Goal: Task Accomplishment & Management: Manage account settings

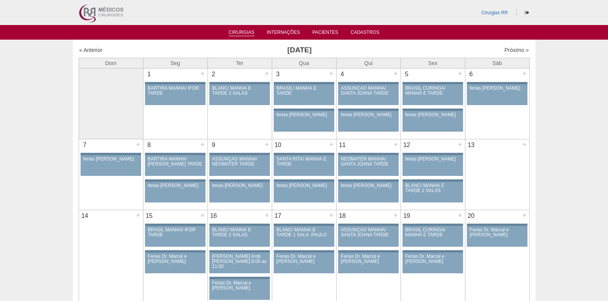
click at [240, 30] on link "Cirurgias" at bounding box center [242, 33] width 26 height 7
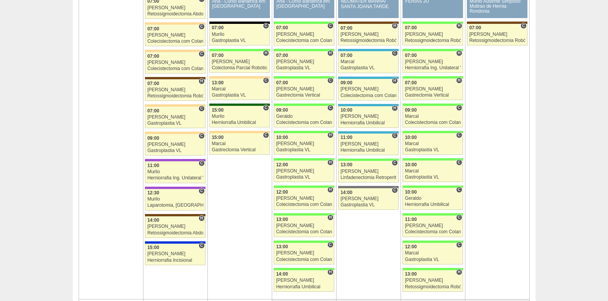
scroll to position [1233, 0]
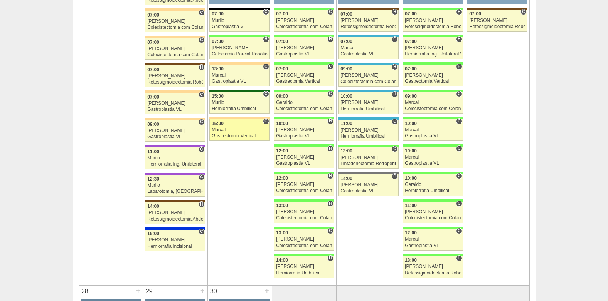
click at [229, 130] on div "Marcal" at bounding box center [240, 130] width 56 height 5
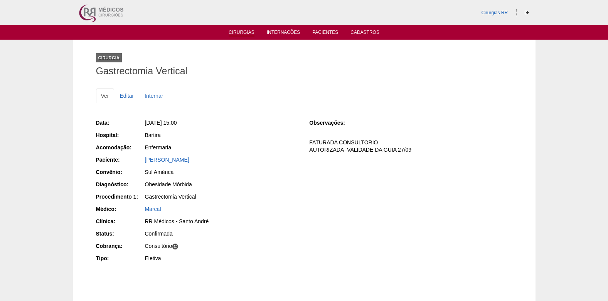
click at [236, 33] on link "Cirurgias" at bounding box center [242, 33] width 26 height 7
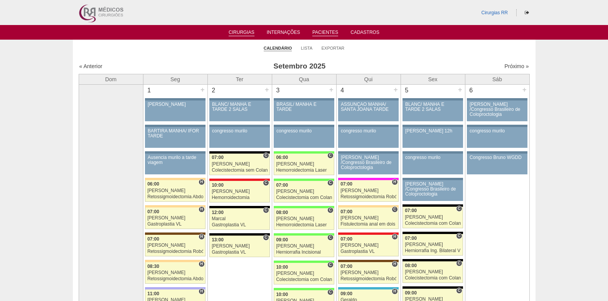
click at [326, 30] on link "Pacientes" at bounding box center [325, 33] width 26 height 7
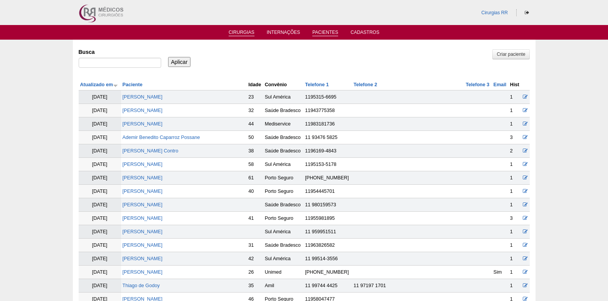
click at [248, 33] on link "Cirurgias" at bounding box center [242, 33] width 26 height 7
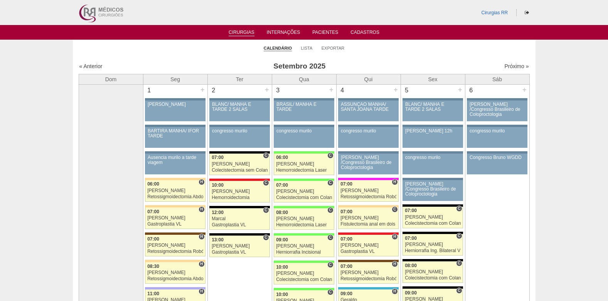
click at [299, 46] on ul "Calendário Lista Exportar" at bounding box center [304, 48] width 463 height 16
click at [302, 46] on link "Lista" at bounding box center [307, 48] width 12 height 6
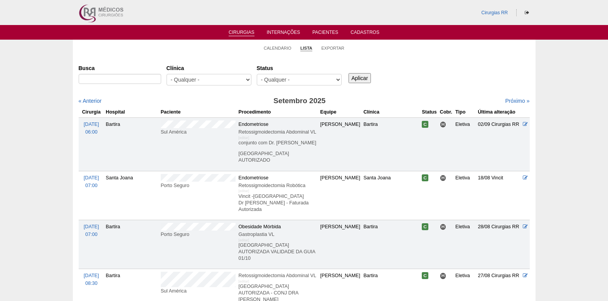
select select "resr"
click at [257, 74] on select "- Qualquer - Reservada Confirmada Suspensa Cancelada" at bounding box center [299, 80] width 85 height 12
click at [355, 76] on input "Aplicar" at bounding box center [359, 78] width 23 height 10
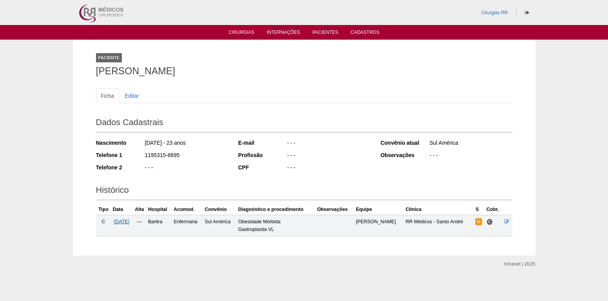
click at [122, 222] on span "29/09/2025" at bounding box center [121, 221] width 15 height 5
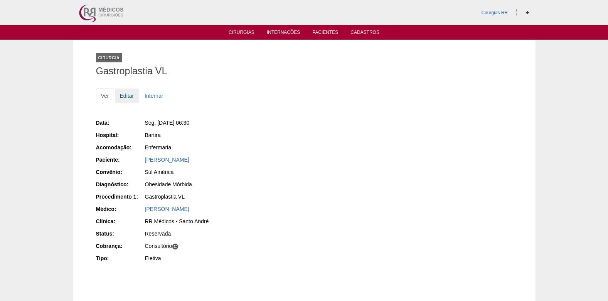
click at [126, 97] on link "Editar" at bounding box center [127, 96] width 24 height 15
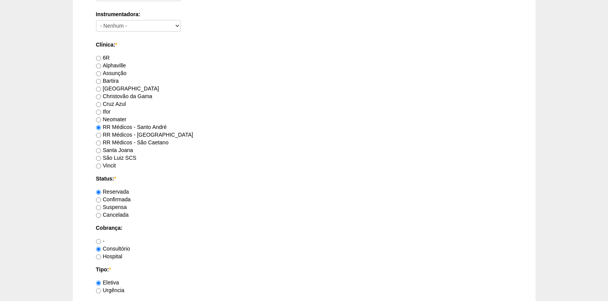
scroll to position [501, 0]
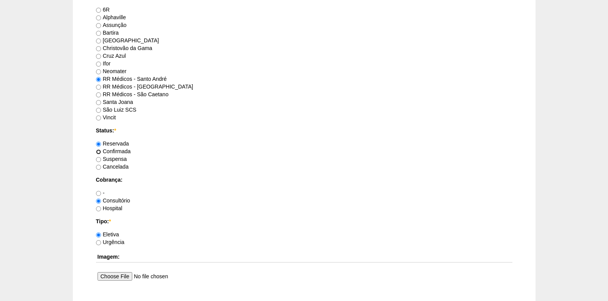
click at [96, 153] on input "Confirmada" at bounding box center [98, 152] width 5 height 5
radio input "true"
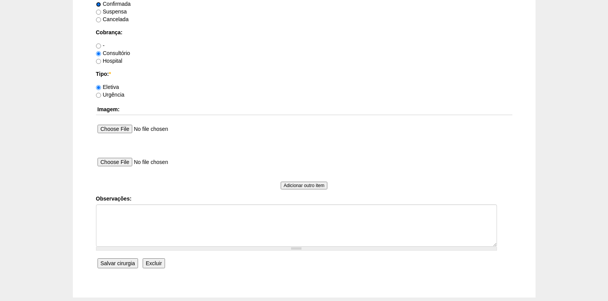
scroll to position [655, 0]
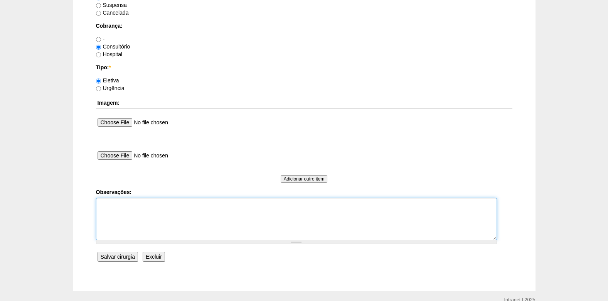
click at [121, 227] on textarea "Observações:" at bounding box center [296, 219] width 401 height 42
type textarea "COBRANÇA CONSULTÓRIO AUTORIZADO VENCE 12/10"
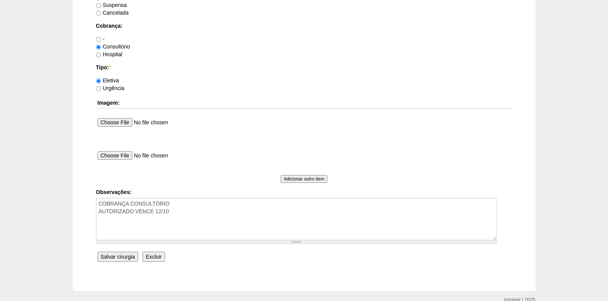
click at [131, 255] on input "Salvar cirurgia" at bounding box center [118, 257] width 40 height 10
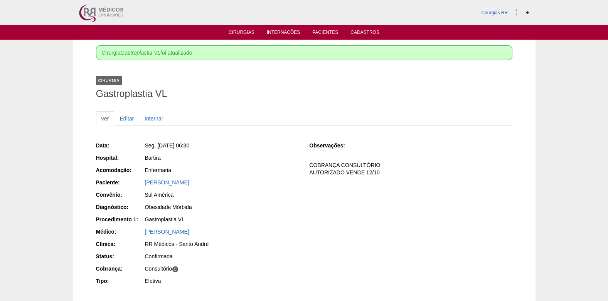
click at [319, 30] on link "Pacientes" at bounding box center [325, 33] width 26 height 7
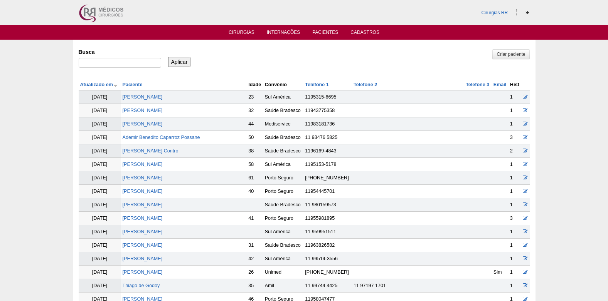
click at [246, 31] on link "Cirurgias" at bounding box center [242, 33] width 26 height 7
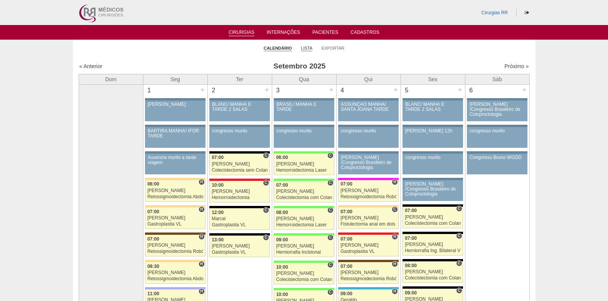
click at [306, 47] on link "Lista" at bounding box center [307, 48] width 12 height 6
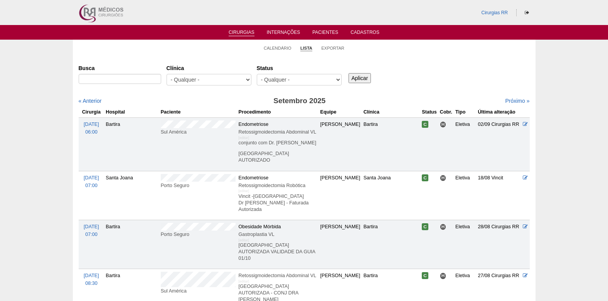
select select "resr"
click at [257, 74] on select "- Qualquer - Reservada Confirmada Suspensa Cancelada" at bounding box center [299, 80] width 85 height 12
click at [362, 79] on input "Aplicar" at bounding box center [359, 78] width 23 height 10
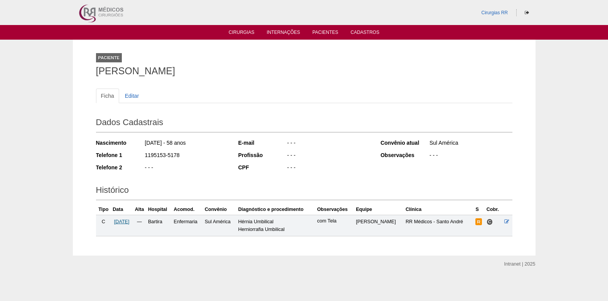
click at [129, 220] on span "[DATE]" at bounding box center [121, 221] width 15 height 5
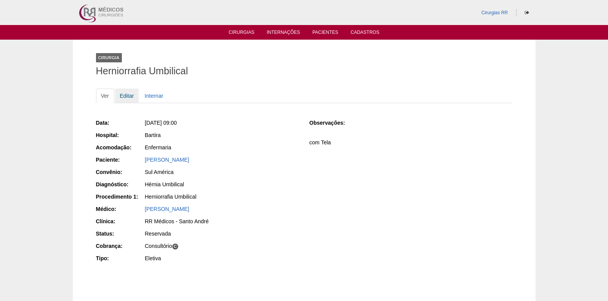
click at [128, 95] on link "Editar" at bounding box center [127, 96] width 24 height 15
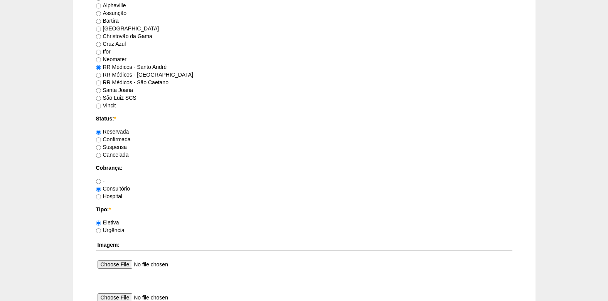
scroll to position [540, 0]
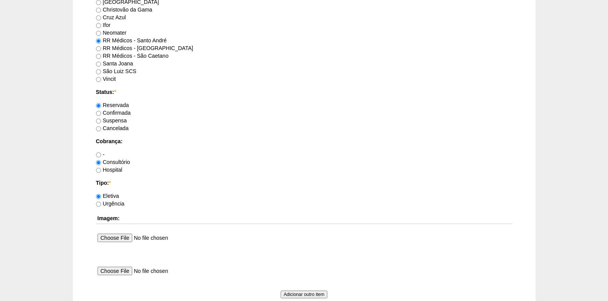
click at [102, 115] on label "Confirmada" at bounding box center [113, 113] width 35 height 6
click at [101, 115] on input "Confirmada" at bounding box center [98, 113] width 5 height 5
radio input "true"
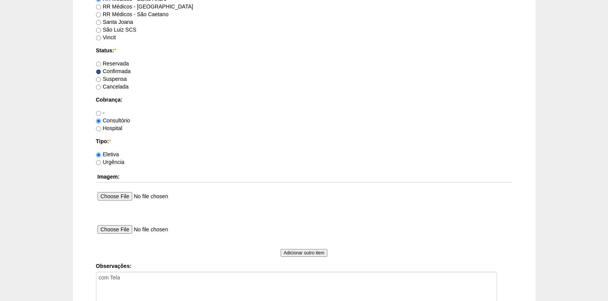
scroll to position [655, 0]
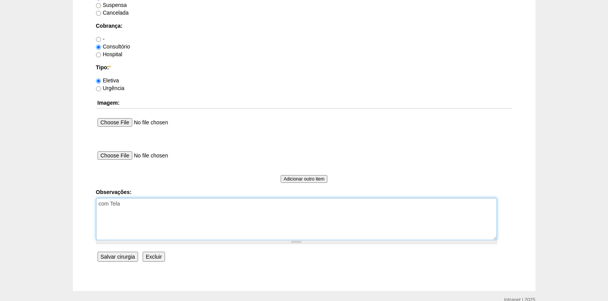
click at [133, 216] on textarea "com Tela" at bounding box center [296, 219] width 401 height 42
type textarea "com Tela COBRANÇA CONSULTÓRIO AUTORIZADO VENCE 20/08 REVALIDAR"
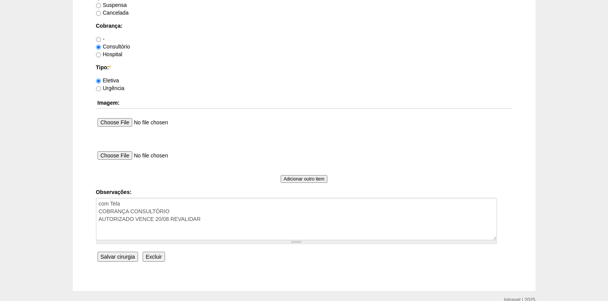
click at [122, 254] on input "Salvar cirurgia" at bounding box center [118, 257] width 40 height 10
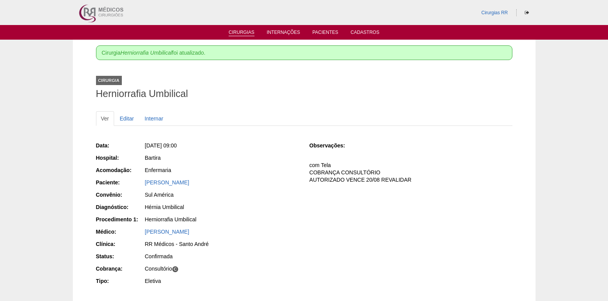
click at [236, 32] on link "Cirurgias" at bounding box center [242, 33] width 26 height 7
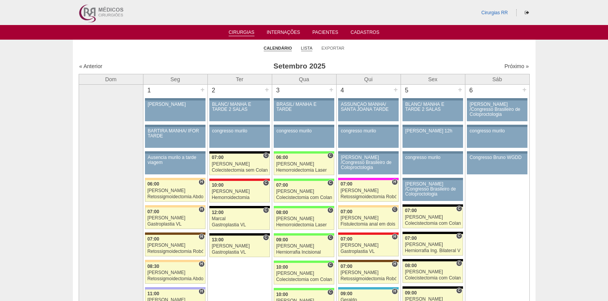
click at [306, 49] on link "Lista" at bounding box center [307, 48] width 12 height 6
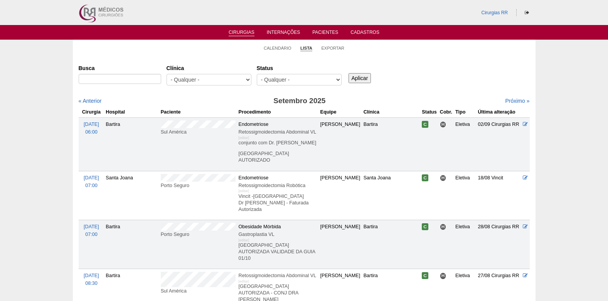
select select "resr"
click at [257, 74] on select "- Qualquer - Reservada Confirmada Suspensa Cancelada" at bounding box center [299, 80] width 85 height 12
click at [357, 81] on input "Aplicar" at bounding box center [359, 78] width 23 height 10
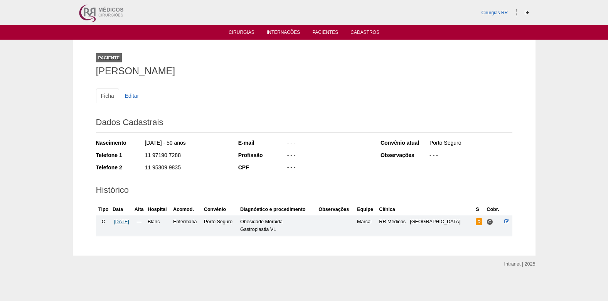
click at [129, 224] on span "30/09/2025" at bounding box center [121, 221] width 15 height 5
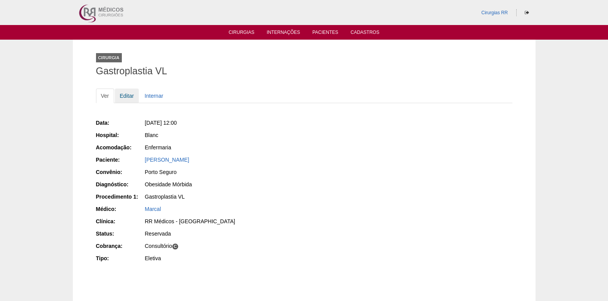
click at [127, 96] on link "Editar" at bounding box center [127, 96] width 24 height 15
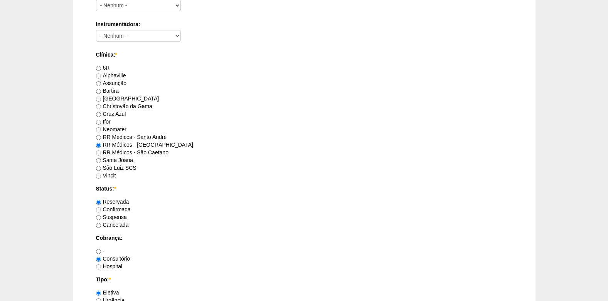
scroll to position [463, 0]
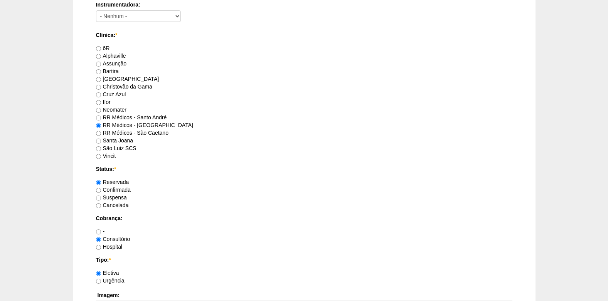
click at [103, 191] on label "Confirmada" at bounding box center [113, 190] width 35 height 6
click at [101, 191] on input "Confirmada" at bounding box center [98, 190] width 5 height 5
radio input "true"
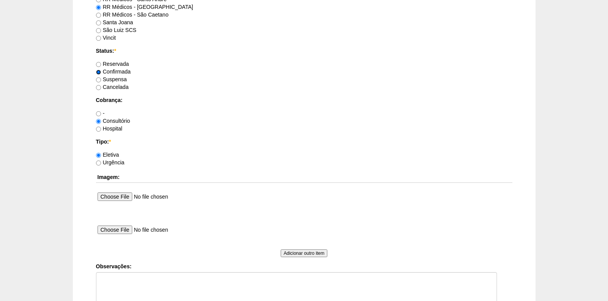
scroll to position [617, 0]
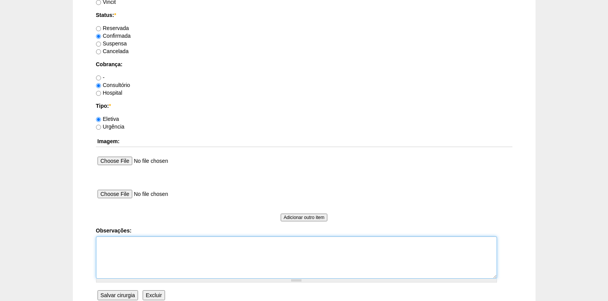
click at [122, 250] on textarea "Observações:" at bounding box center [296, 258] width 401 height 42
type textarea "c"
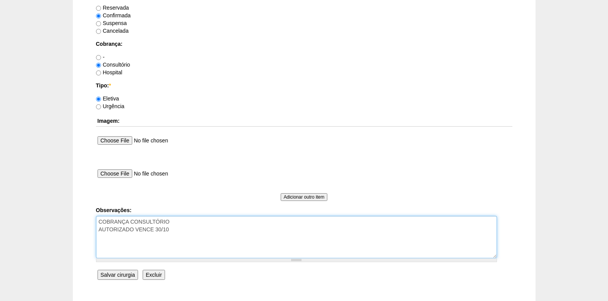
scroll to position [655, 0]
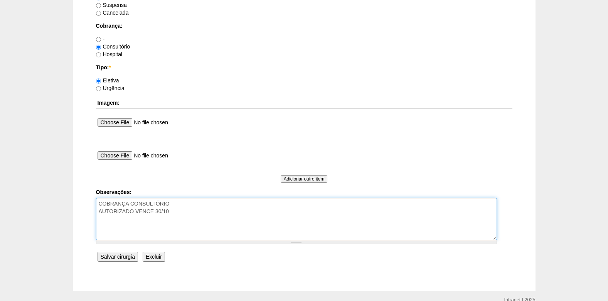
type textarea "COBRANÇA CONSULTÓRIO AUTORIZADO VENCE 30/10"
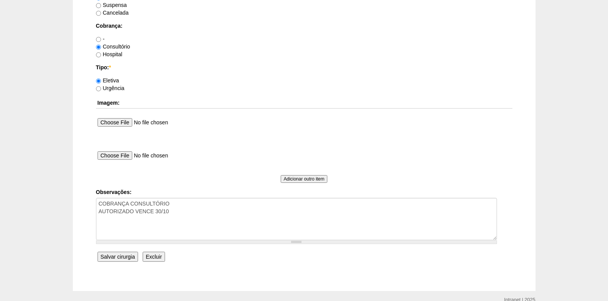
click at [119, 257] on input "Salvar cirurgia" at bounding box center [118, 257] width 40 height 10
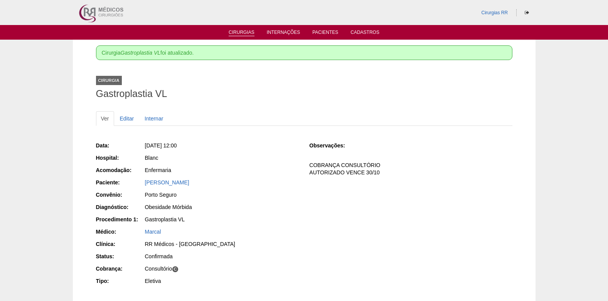
click at [242, 32] on link "Cirurgias" at bounding box center [242, 33] width 26 height 7
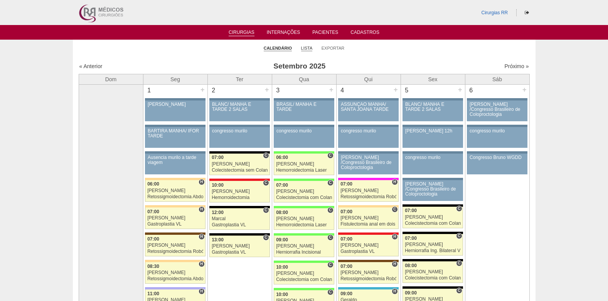
click at [307, 45] on link "Lista" at bounding box center [307, 48] width 12 height 6
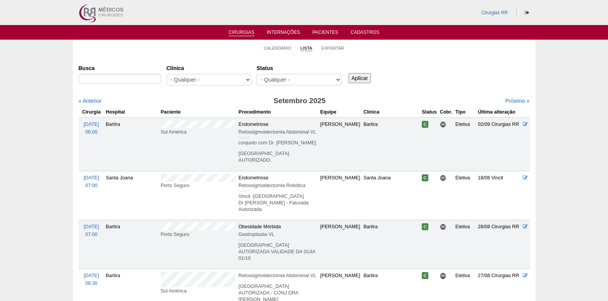
select select "resr"
click at [257, 74] on select "- Qualquer - Reservada Confirmada Suspensa Cancelada" at bounding box center [299, 80] width 85 height 12
click at [359, 79] on input "Aplicar" at bounding box center [359, 78] width 23 height 10
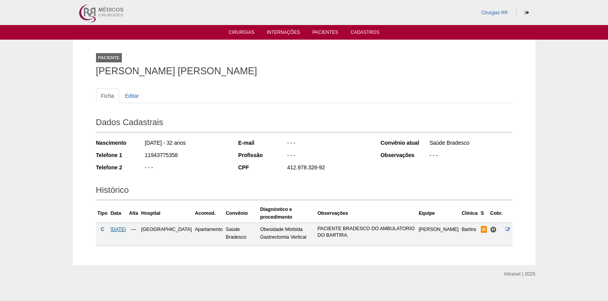
click at [123, 230] on span "[DATE]" at bounding box center [118, 229] width 15 height 5
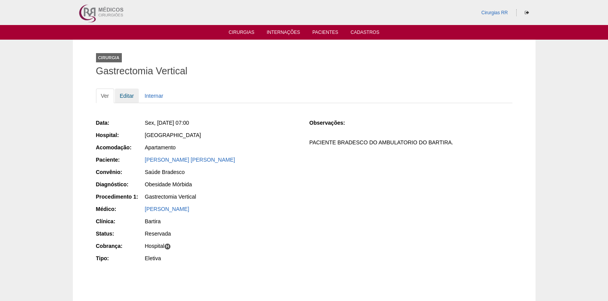
click at [127, 91] on link "Editar" at bounding box center [127, 96] width 24 height 15
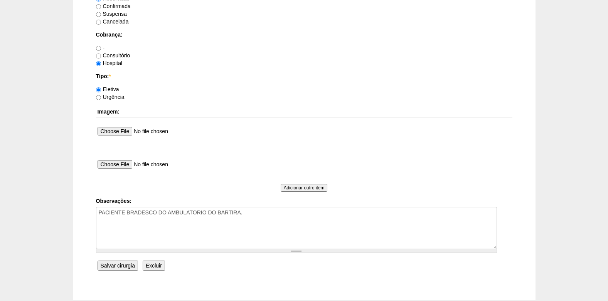
scroll to position [655, 0]
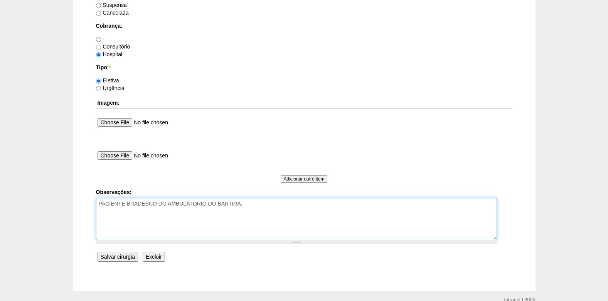
click at [260, 206] on textarea "PACIENTE BRADESCO DO AMBULATORIO DO BARTIRA." at bounding box center [296, 219] width 401 height 42
type textarea "PACIENTE BRADESCO DO AMBULATORIO DO BARTIRA. COBRANÇA HOSPITAL AUTORIZADO"
